Goal: Information Seeking & Learning: Find contact information

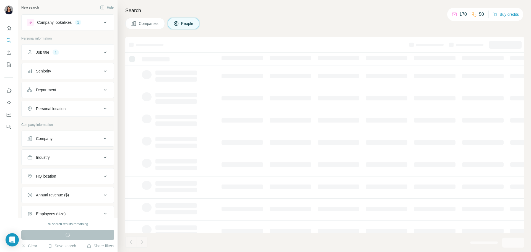
click at [62, 23] on div "Company lookalikes" at bounding box center [54, 23] width 35 height 6
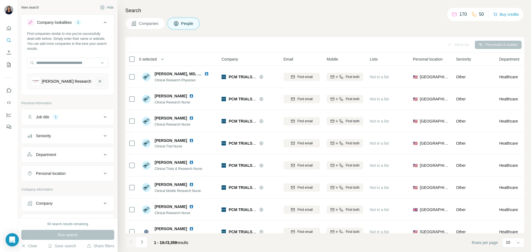
click at [97, 83] on icon "Illingworth Research-remove-button" at bounding box center [99, 81] width 5 height 6
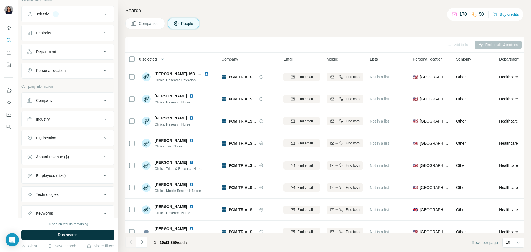
scroll to position [83, 0]
click at [63, 67] on div "Personal location" at bounding box center [51, 69] width 30 height 6
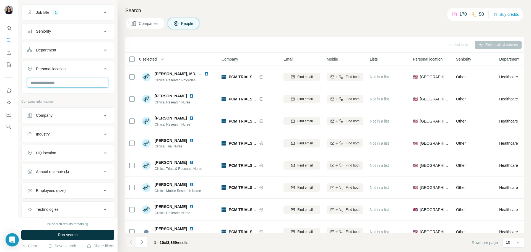
click at [53, 84] on input "text" at bounding box center [67, 83] width 81 height 10
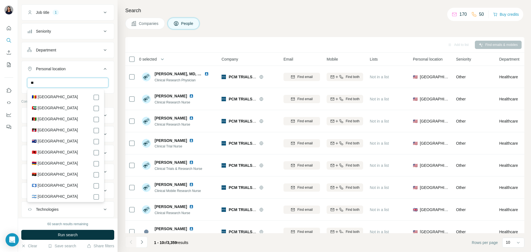
type input "*"
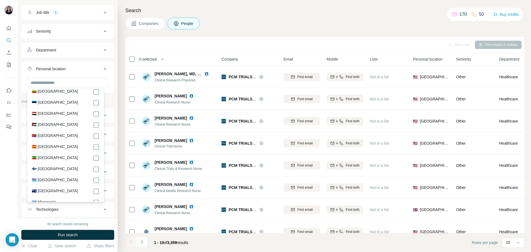
click at [44, 150] on label "🇪🇸 [GEOGRAPHIC_DATA]" at bounding box center [55, 147] width 46 height 7
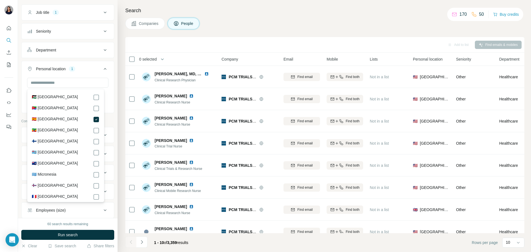
click at [46, 145] on label "🇫🇮 [GEOGRAPHIC_DATA]" at bounding box center [55, 141] width 46 height 7
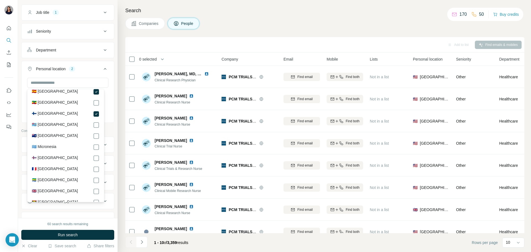
scroll to position [774, 0]
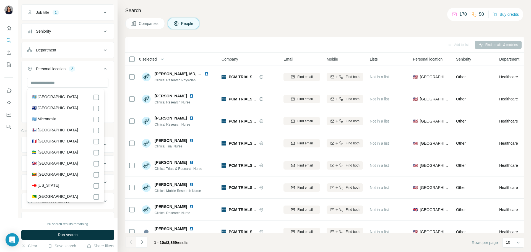
click at [43, 145] on label "🇫🇷 [GEOGRAPHIC_DATA]" at bounding box center [55, 141] width 46 height 7
click at [51, 167] on label "🇬🇧 [GEOGRAPHIC_DATA]" at bounding box center [55, 163] width 46 height 7
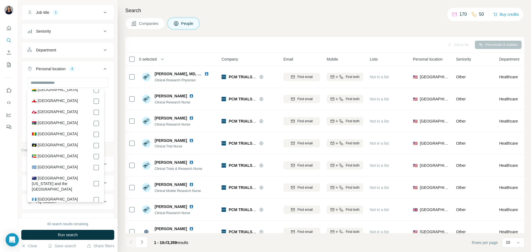
scroll to position [912, 0]
click at [47, 161] on label "🇬🇷 [GEOGRAPHIC_DATA]" at bounding box center [55, 158] width 46 height 7
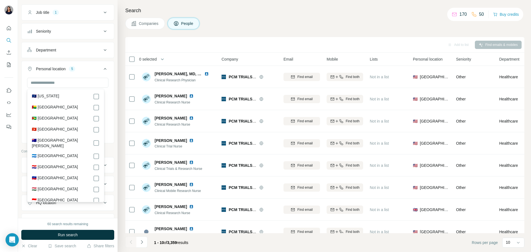
scroll to position [1023, 0]
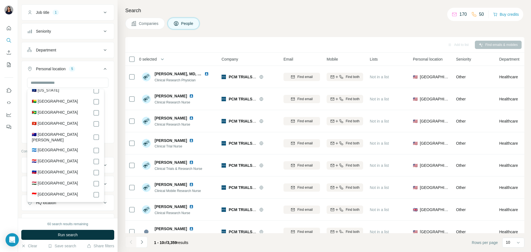
click at [49, 161] on label "🇭🇷 [GEOGRAPHIC_DATA]" at bounding box center [55, 161] width 46 height 7
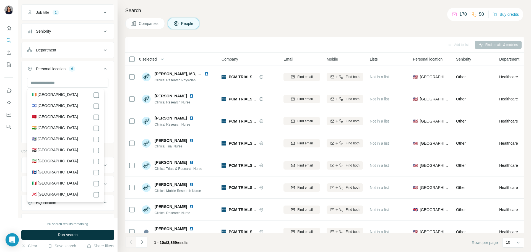
scroll to position [1161, 0]
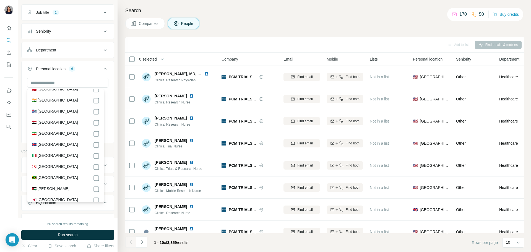
click at [37, 158] on label "🇮🇹 [GEOGRAPHIC_DATA]" at bounding box center [55, 156] width 46 height 7
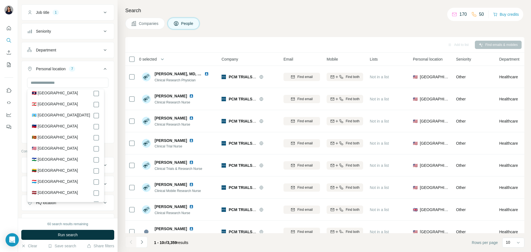
scroll to position [1410, 0]
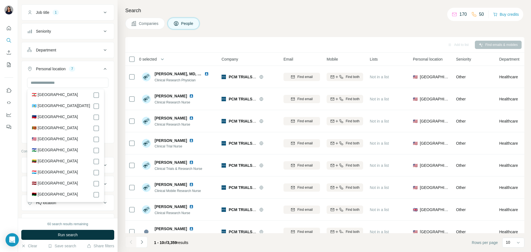
click at [46, 164] on label "🇱🇹 [GEOGRAPHIC_DATA]" at bounding box center [55, 161] width 46 height 7
click at [51, 175] on label "🇱🇺 [GEOGRAPHIC_DATA]" at bounding box center [55, 172] width 46 height 7
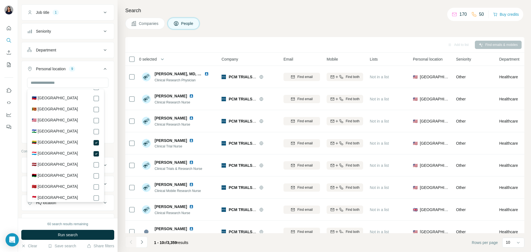
scroll to position [1437, 0]
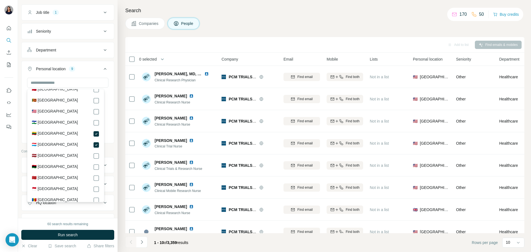
click at [47, 159] on label "🇱🇻 [GEOGRAPHIC_DATA]" at bounding box center [55, 156] width 46 height 7
click at [43, 169] on label "🇱🇾 [GEOGRAPHIC_DATA]" at bounding box center [55, 167] width 46 height 7
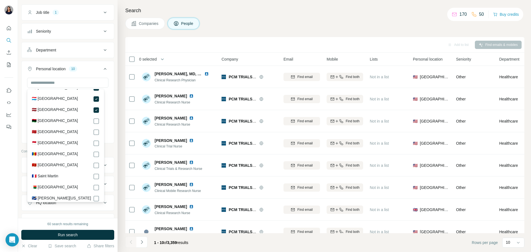
scroll to position [1492, 0]
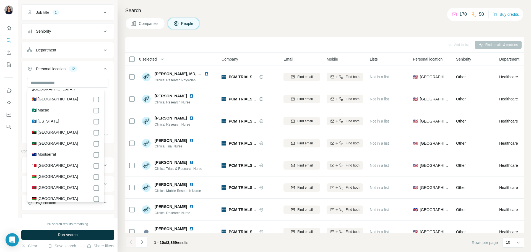
scroll to position [1658, 0]
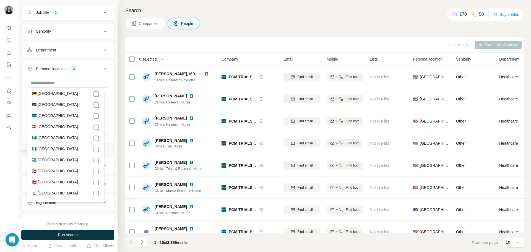
scroll to position [1796, 0]
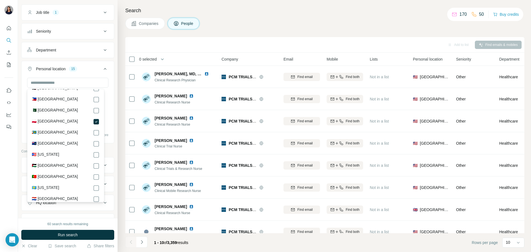
scroll to position [1990, 0]
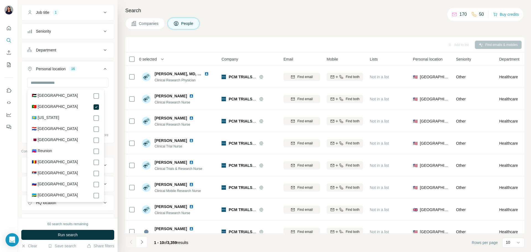
scroll to position [2045, 0]
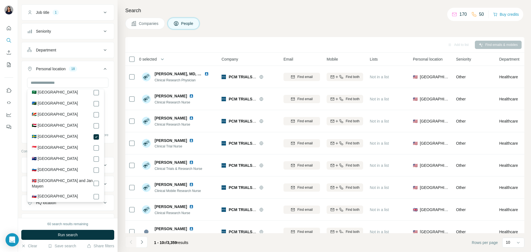
scroll to position [2156, 0]
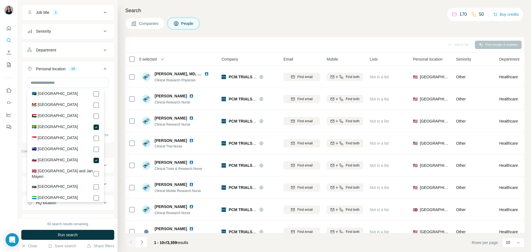
scroll to position [2183, 0]
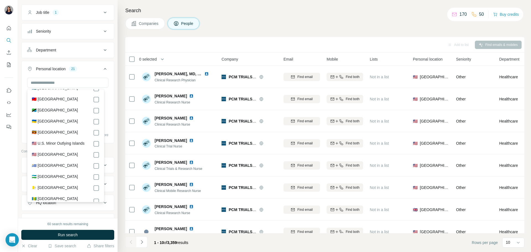
scroll to position [2543, 0]
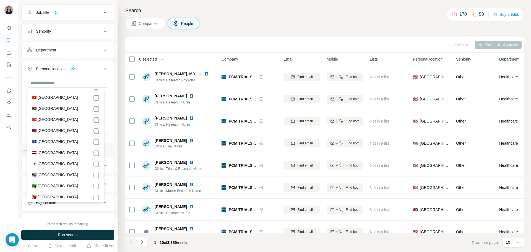
scroll to position [2681, 0]
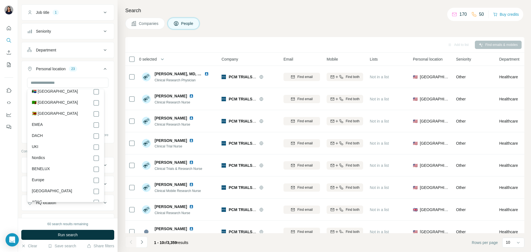
scroll to position [2766, 0]
click at [68, 236] on span "Run search" at bounding box center [68, 235] width 20 height 6
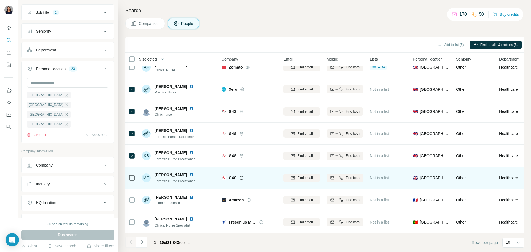
scroll to position [57, 0]
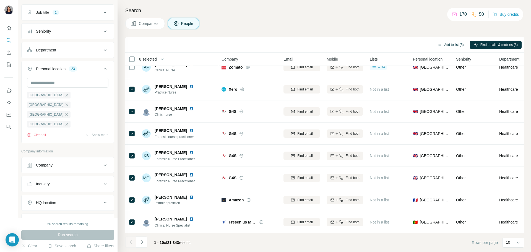
click at [443, 45] on button "Add to list (8)" at bounding box center [450, 45] width 34 height 8
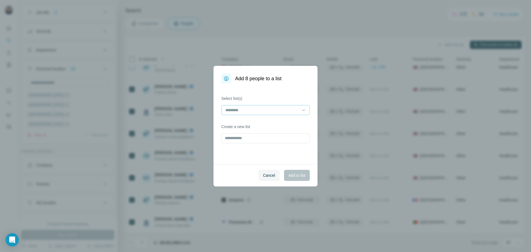
click at [254, 111] on input at bounding box center [262, 110] width 75 height 6
click at [248, 124] on p "Study Nurse in [GEOGRAPHIC_DATA]" at bounding box center [259, 123] width 67 height 6
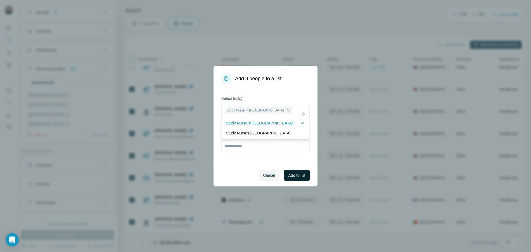
click at [294, 174] on span "Add to list" at bounding box center [296, 175] width 17 height 6
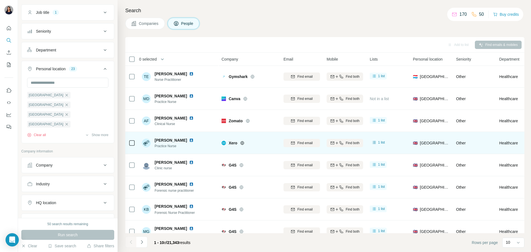
scroll to position [0, 0]
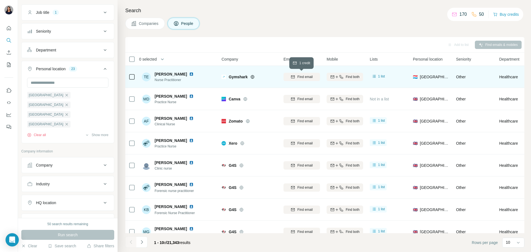
click at [314, 76] on div "Find email" at bounding box center [301, 76] width 36 height 5
